Goal: Information Seeking & Learning: Learn about a topic

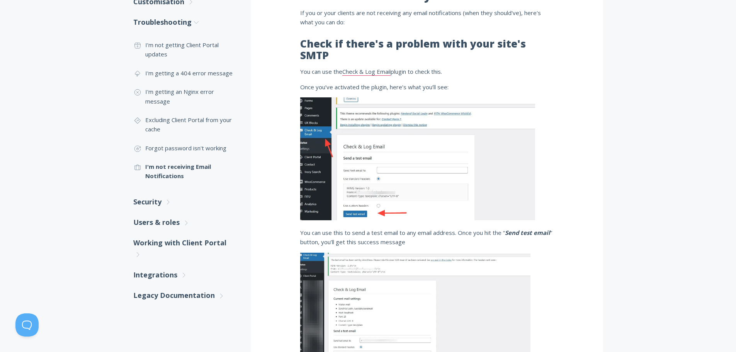
click at [68, 89] on div ".st0{fill:none;stroke:#000000;stroke-width:2;stroke-miterlimit:10;} Untitled-27…" at bounding box center [368, 321] width 736 height 819
click at [41, 119] on div ".st0{fill:none;stroke:#000000;stroke-width:2;stroke-miterlimit:10;} Untitled-27…" at bounding box center [368, 321] width 736 height 819
click at [686, 32] on div ".st0{fill:none;stroke:#000000;stroke-width:2;stroke-miterlimit:10;} Untitled-27…" at bounding box center [368, 321] width 736 height 819
